Goal: Task Accomplishment & Management: Manage account settings

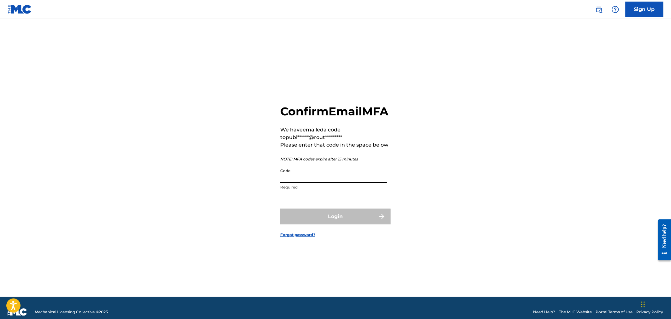
paste input "993097"
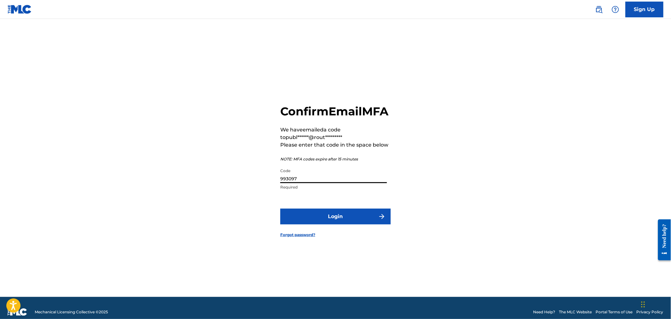
type input "993097"
click at [311, 225] on button "Login" at bounding box center [335, 217] width 110 height 16
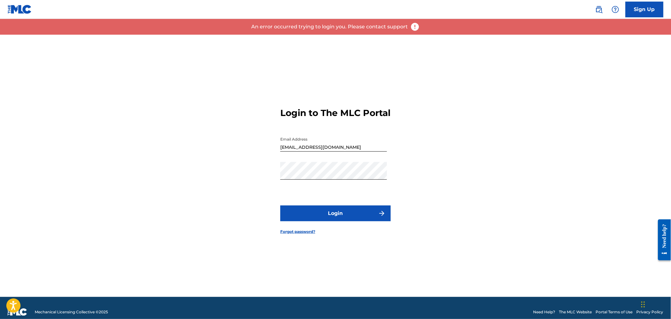
click at [313, 218] on button "Login" at bounding box center [335, 214] width 110 height 16
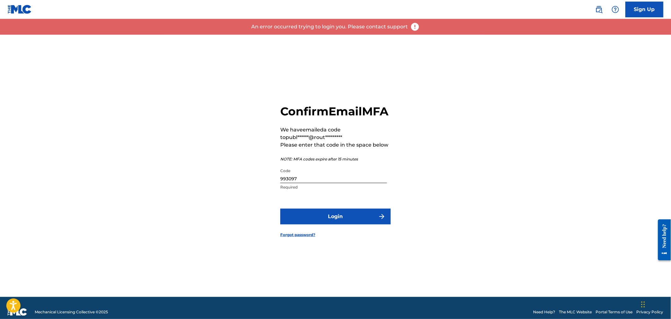
click at [366, 183] on input "993097" at bounding box center [333, 174] width 107 height 18
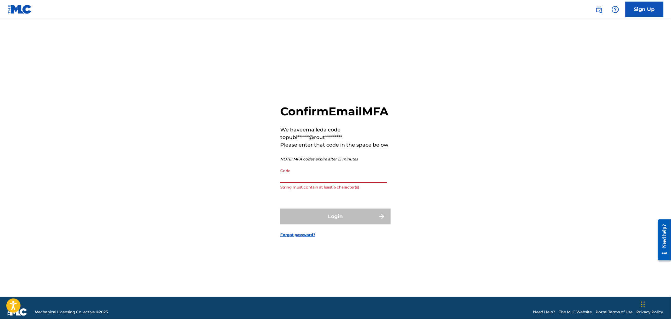
paste input "434365"
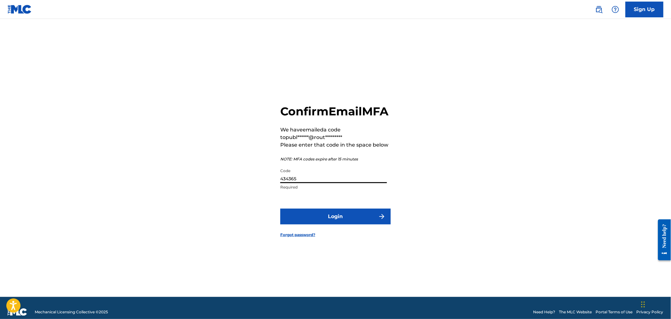
type input "434365"
click at [336, 224] on button "Login" at bounding box center [335, 217] width 110 height 16
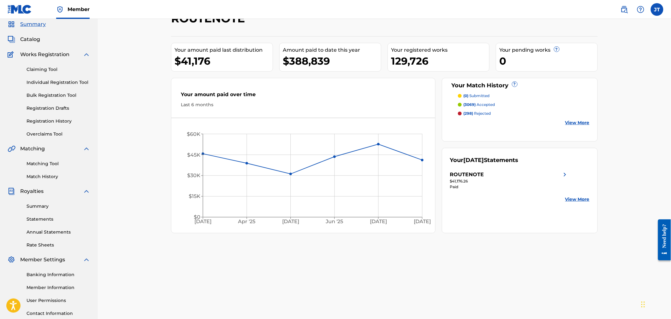
scroll to position [35, 0]
